Goal: Transaction & Acquisition: Purchase product/service

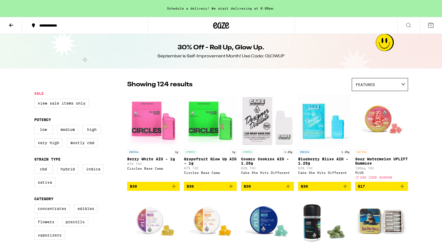
click at [235, 55] on div "September is Self-Improvement Month! Use Code: GLOWUP" at bounding box center [220, 56] width 127 height 6
click at [11, 26] on icon at bounding box center [11, 25] width 4 height 4
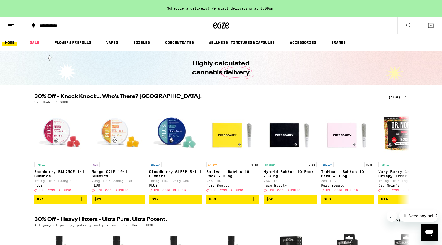
click at [198, 100] on div "Use Code: KUSH30" at bounding box center [221, 101] width 374 height 3
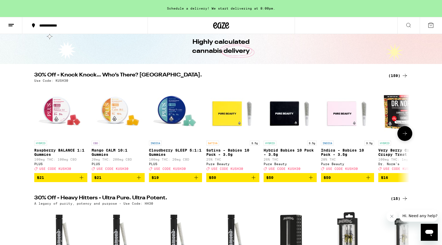
scroll to position [22, 0]
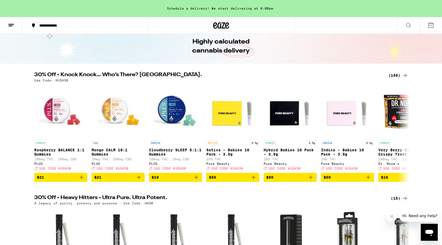
click at [397, 74] on div "(159)" at bounding box center [398, 75] width 20 height 6
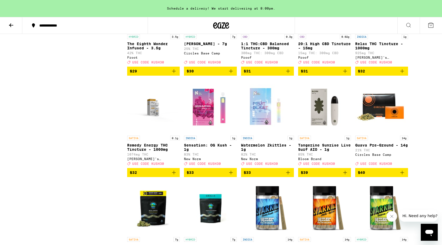
scroll to position [2347, 0]
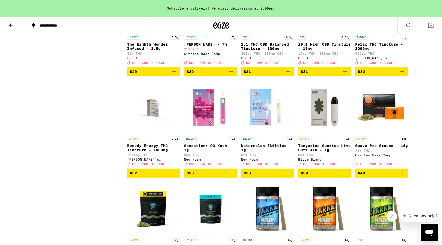
click at [142, 51] on p "The Eighth Wonder Infused - 3.5g" at bounding box center [153, 46] width 53 height 8
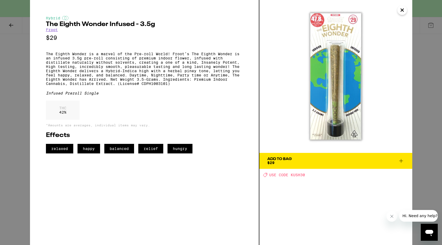
click at [194, 83] on p "The Eighth Wonder is a marvel of the Pre-roll World! Froot’s The Eighth Wonder …" at bounding box center [144, 69] width 197 height 34
click at [400, 10] on icon "Close" at bounding box center [402, 10] width 6 height 8
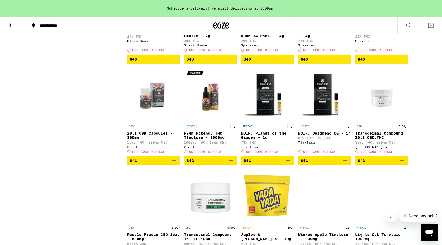
scroll to position [2537, 0]
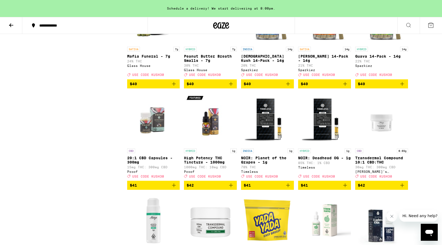
click at [380, 58] on p "Guava 14-Pack - 14g" at bounding box center [381, 56] width 53 height 4
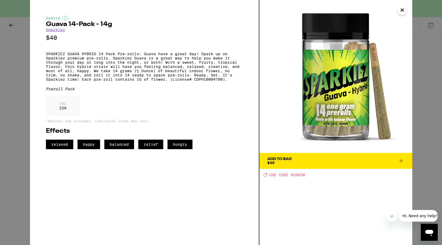
click at [297, 162] on span "Add To Bag $40" at bounding box center [335, 160] width 137 height 7
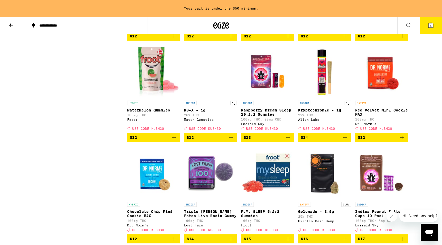
scroll to position [1062, 0]
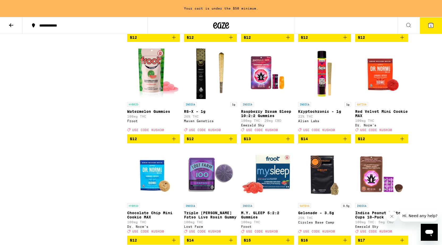
click at [346, 141] on icon "Add to bag" at bounding box center [345, 139] width 4 height 4
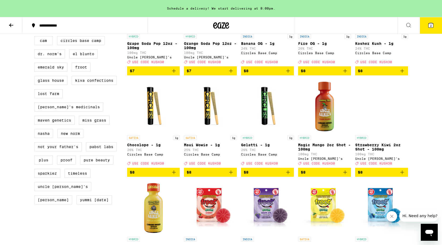
scroll to position [420, 0]
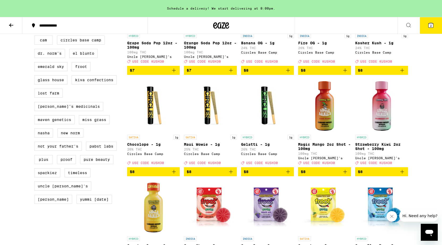
click at [174, 175] on icon "Add to bag" at bounding box center [174, 172] width 6 height 6
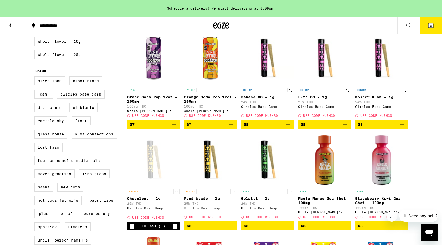
scroll to position [366, 0]
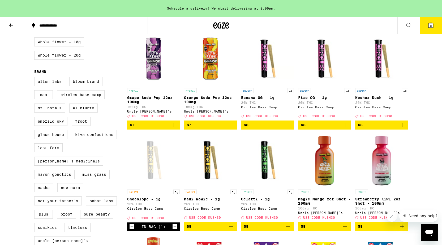
click at [258, 100] on p "Banana OG - 1g" at bounding box center [267, 98] width 53 height 4
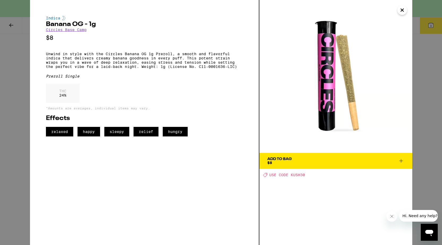
click at [287, 161] on div "Add To Bag $8" at bounding box center [279, 160] width 24 height 7
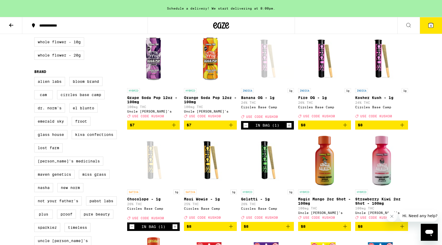
click at [312, 100] on p "Fire OG - 1g" at bounding box center [324, 98] width 53 height 4
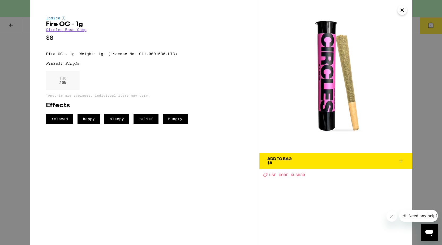
click at [399, 11] on icon "Close" at bounding box center [402, 10] width 6 height 8
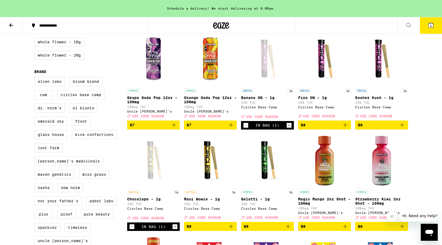
click at [381, 111] on div "INDICA 1g Kosher Kush - 1g 24% THC Circles Base Camp Deal Created with Sketch. …" at bounding box center [381, 103] width 53 height 30
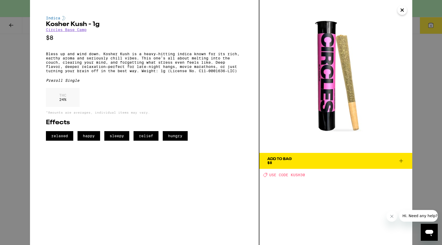
click at [294, 163] on span "Add To Bag $8" at bounding box center [335, 160] width 137 height 7
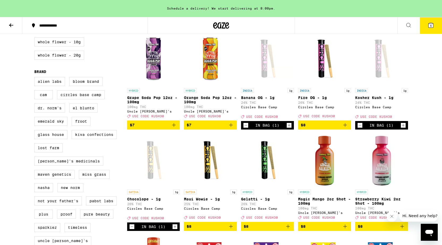
click at [245, 128] on icon "Decrement" at bounding box center [245, 125] width 5 height 6
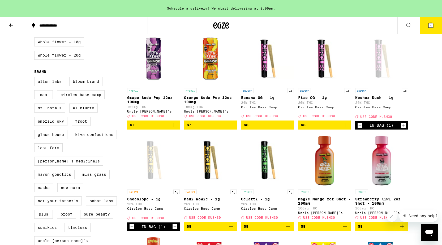
click at [140, 201] on p "Chocolope - 1g" at bounding box center [153, 199] width 53 height 4
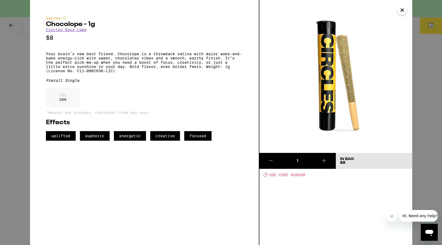
click at [400, 11] on icon "Close" at bounding box center [402, 10] width 6 height 8
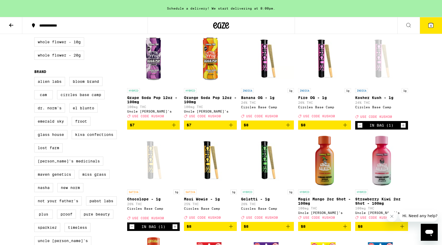
click at [437, 25] on button "4" at bounding box center [431, 25] width 22 height 16
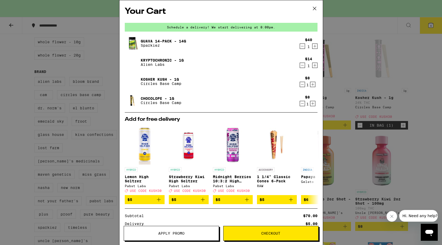
click at [313, 9] on icon at bounding box center [314, 8] width 3 height 3
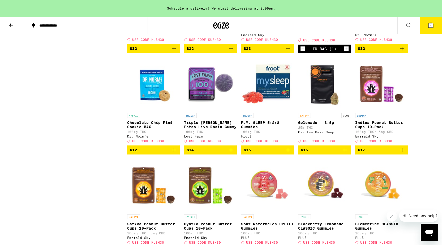
scroll to position [1170, 0]
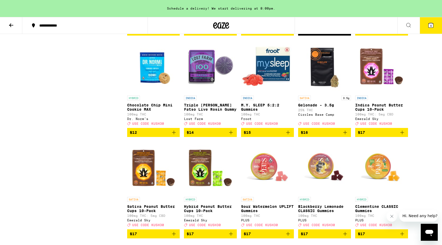
click at [303, 35] on icon "Decrement" at bounding box center [302, 31] width 5 height 6
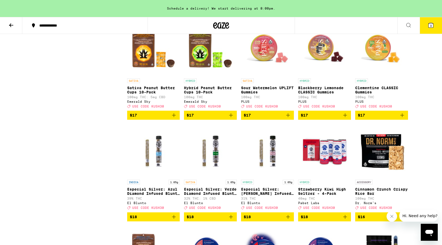
scroll to position [1420, 0]
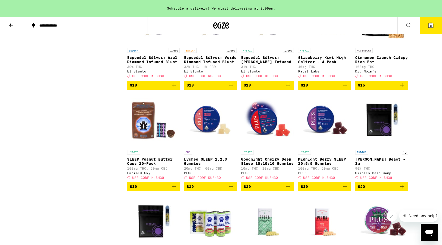
click at [173, 88] on icon "Add to bag" at bounding box center [174, 85] width 6 height 6
click at [429, 26] on icon at bounding box center [430, 25] width 5 height 5
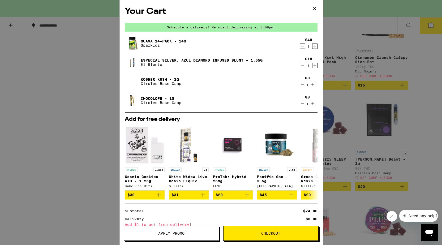
click at [314, 8] on icon at bounding box center [315, 9] width 8 height 8
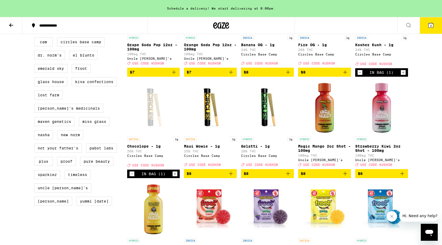
scroll to position [418, 0]
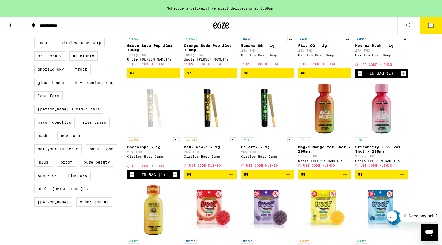
click at [231, 178] on icon "Add to bag" at bounding box center [231, 174] width 6 height 6
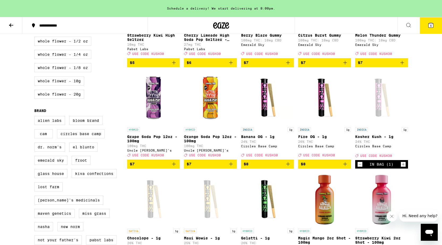
scroll to position [327, 0]
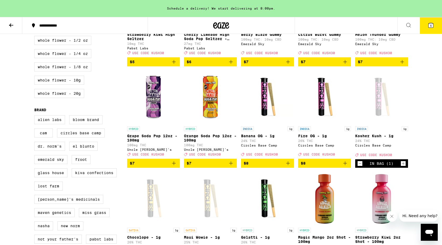
click at [428, 28] on icon at bounding box center [431, 25] width 6 height 6
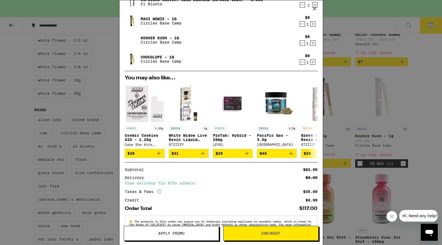
scroll to position [78, 0]
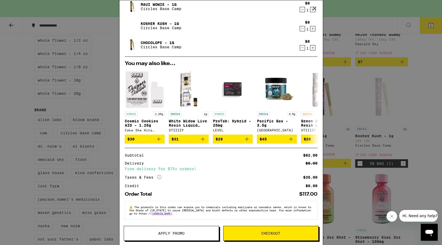
click at [170, 236] on button "Apply Promo" at bounding box center [171, 233] width 95 height 15
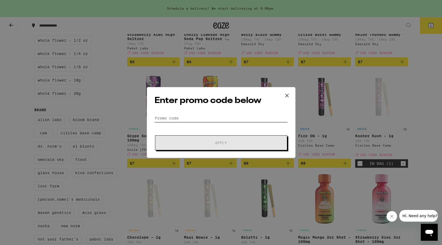
click at [191, 114] on input "Promo Code" at bounding box center [220, 118] width 133 height 8
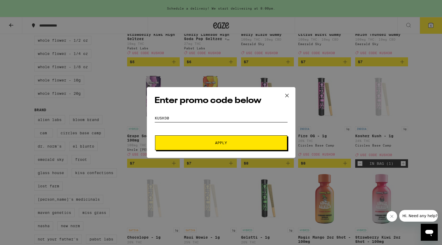
type input "kush30"
click at [185, 144] on span "Apply" at bounding box center [221, 143] width 96 height 4
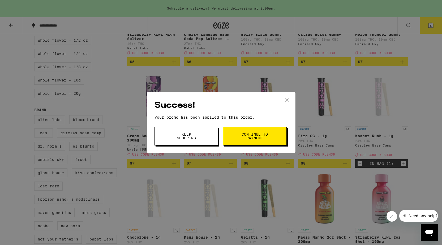
click at [255, 140] on span "Continue to payment" at bounding box center [254, 135] width 27 height 7
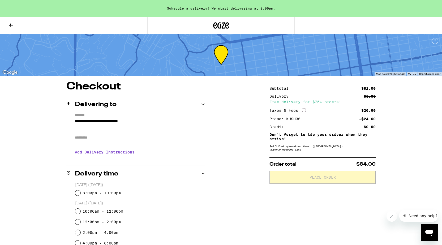
scroll to position [2, 0]
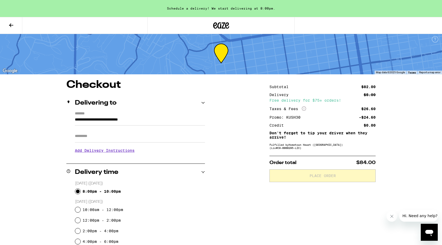
click at [75, 191] on input "8:00pm - 10:00pm" at bounding box center [77, 191] width 5 height 5
radio input "true"
click at [108, 139] on input "Apt/Suite" at bounding box center [140, 136] width 130 height 13
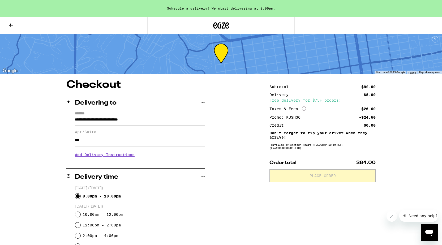
type input "***"
click at [200, 200] on div "8:00pm - 10:00pm" at bounding box center [140, 196] width 130 height 11
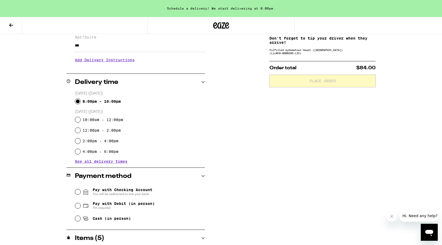
scroll to position [154, 0]
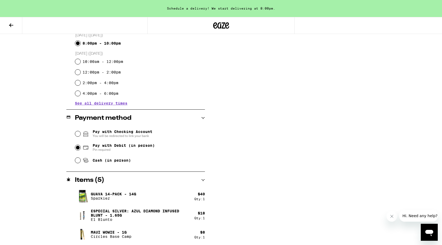
click at [79, 148] on input "Pay with Debit (in person) Pin required" at bounding box center [77, 147] width 5 height 5
radio input "true"
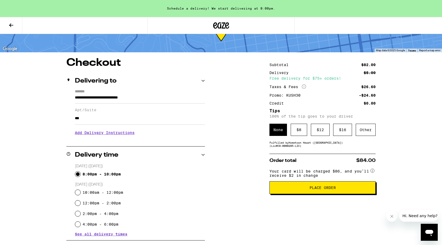
scroll to position [24, 0]
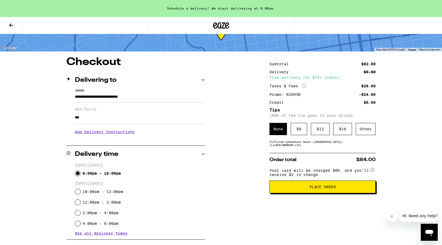
click at [314, 189] on span "Place Order" at bounding box center [322, 187] width 26 height 4
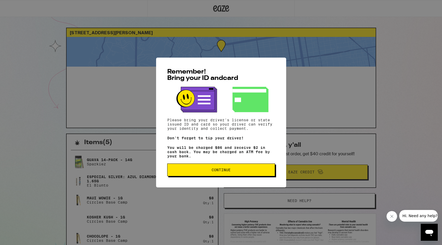
click at [240, 172] on span "Continue" at bounding box center [221, 170] width 99 height 4
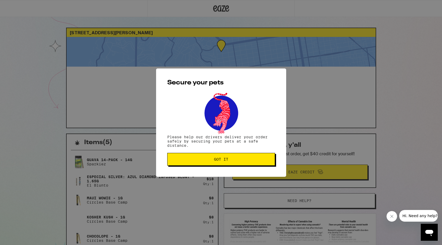
click at [231, 160] on span "Got it" at bounding box center [221, 159] width 99 height 4
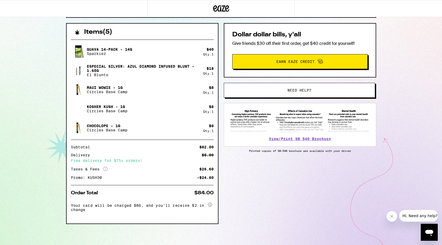
scroll to position [110, 0]
